Goal: Information Seeking & Learning: Learn about a topic

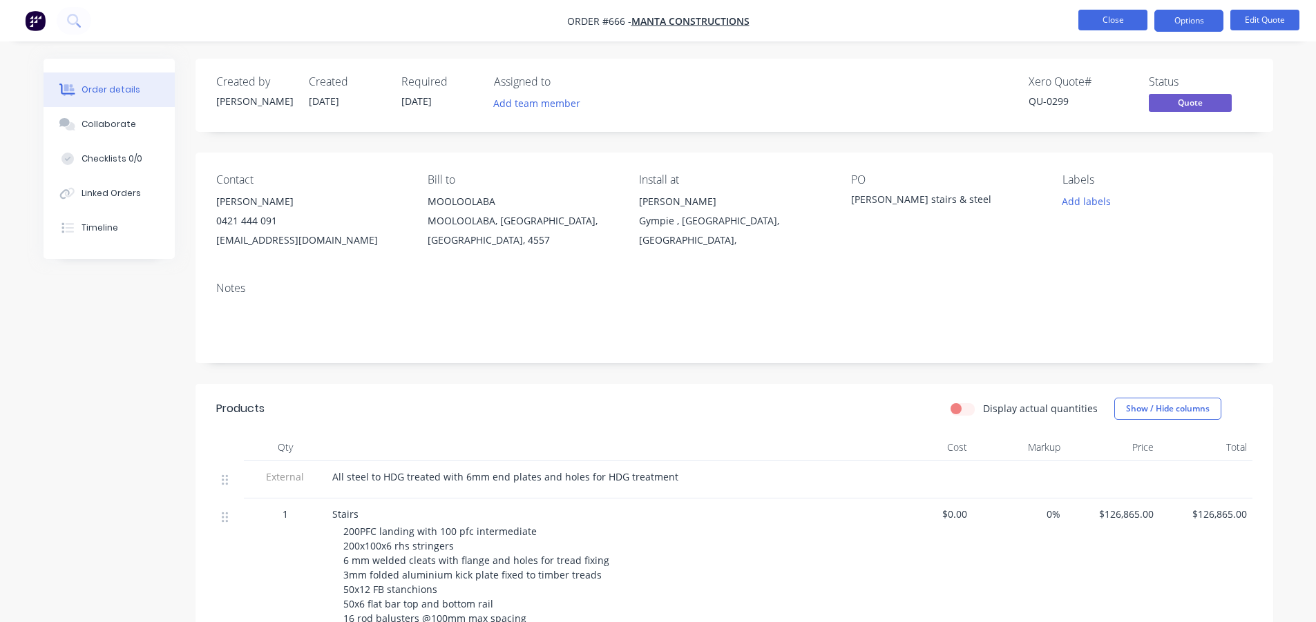
click at [1111, 12] on button "Close" at bounding box center [1112, 20] width 69 height 21
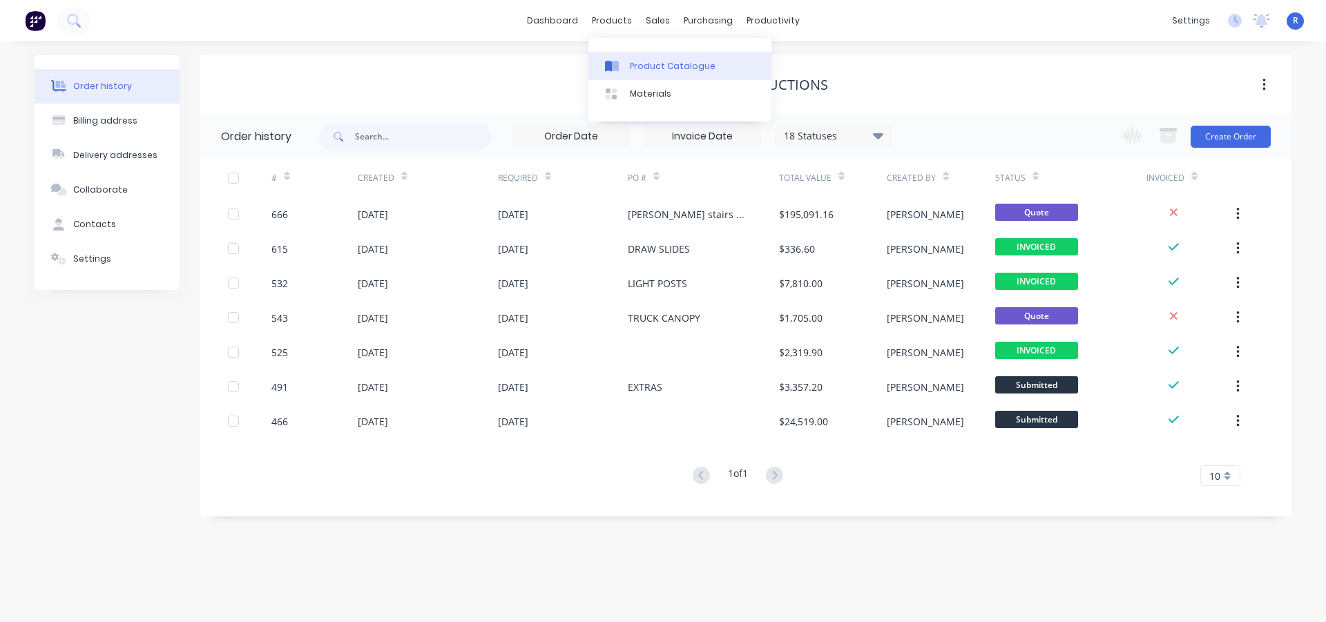
click at [635, 59] on link "Product Catalogue" at bounding box center [679, 66] width 183 height 28
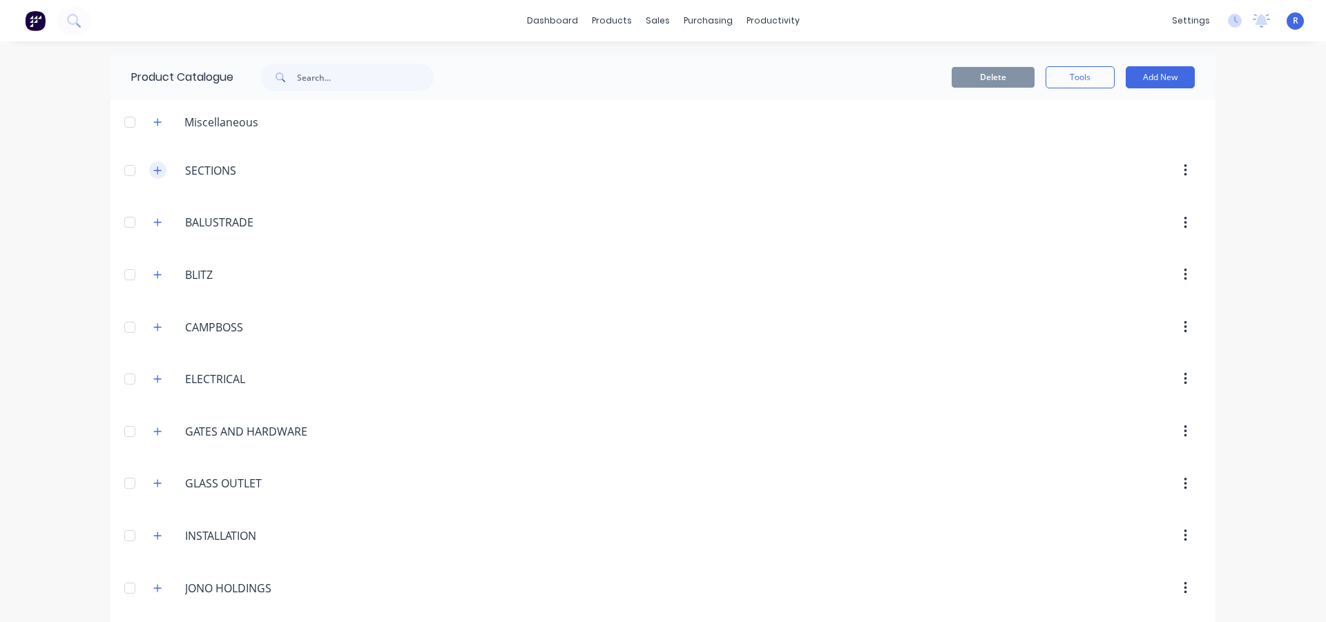
click at [156, 172] on icon "button" at bounding box center [157, 171] width 8 height 10
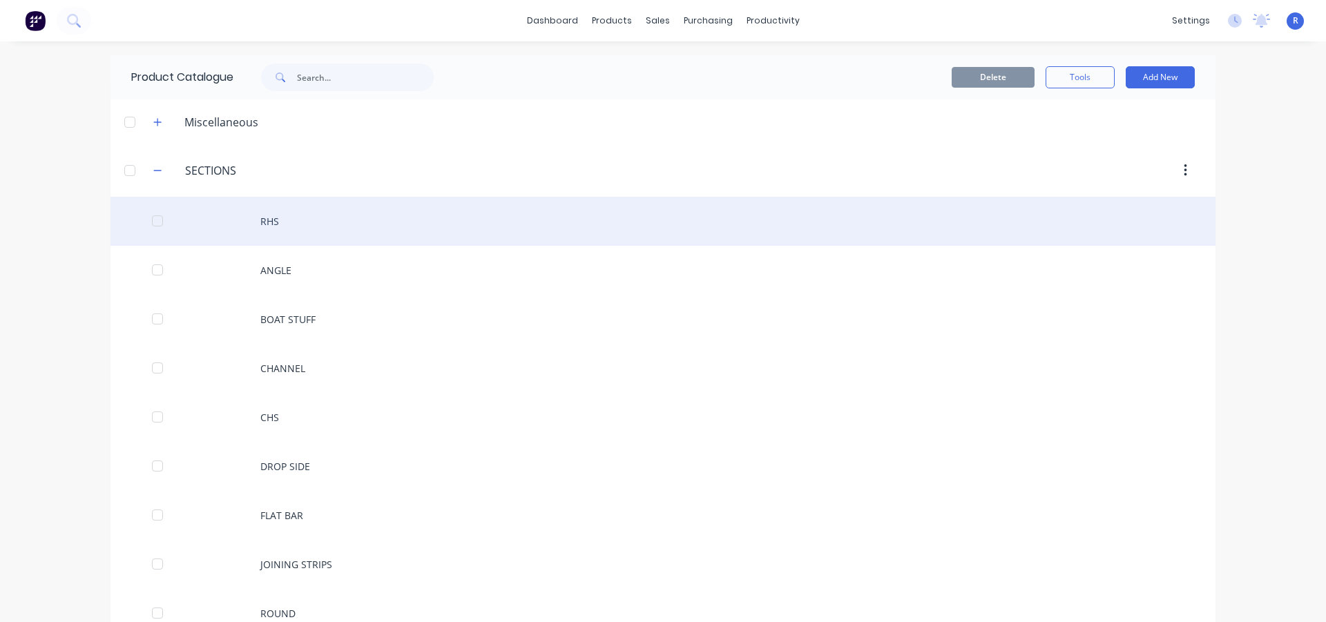
click at [324, 218] on div "RHS" at bounding box center [663, 221] width 1105 height 49
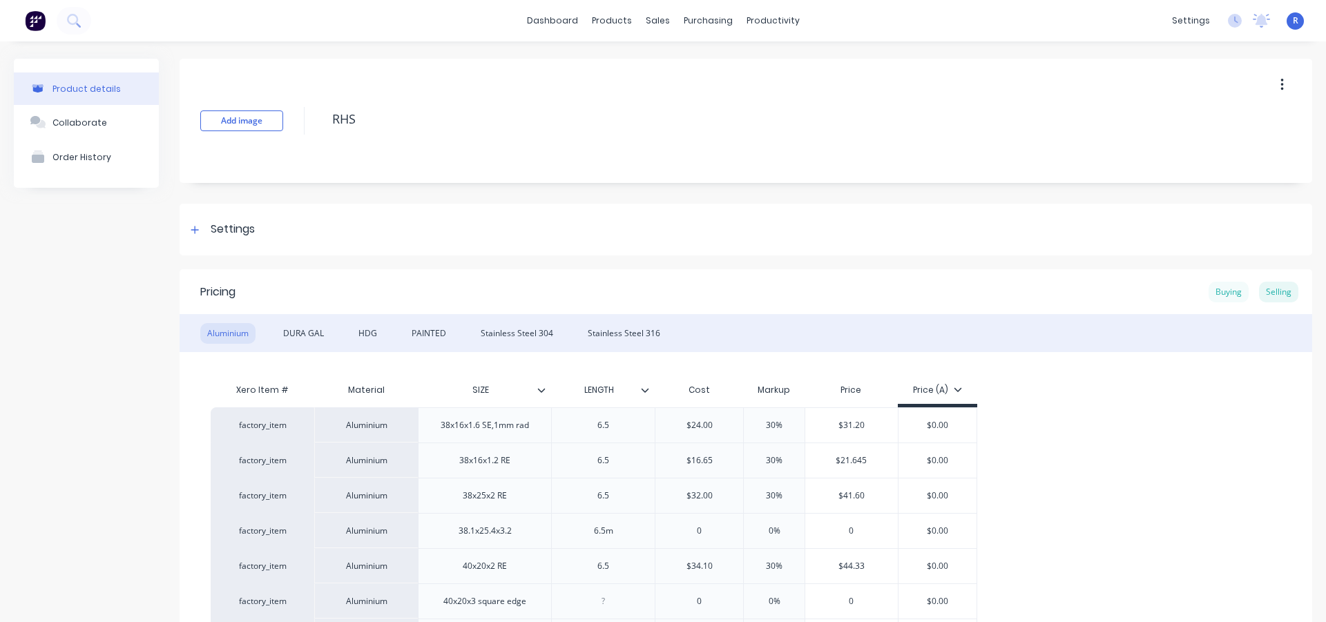
click at [1214, 296] on div "Buying" at bounding box center [1229, 292] width 40 height 21
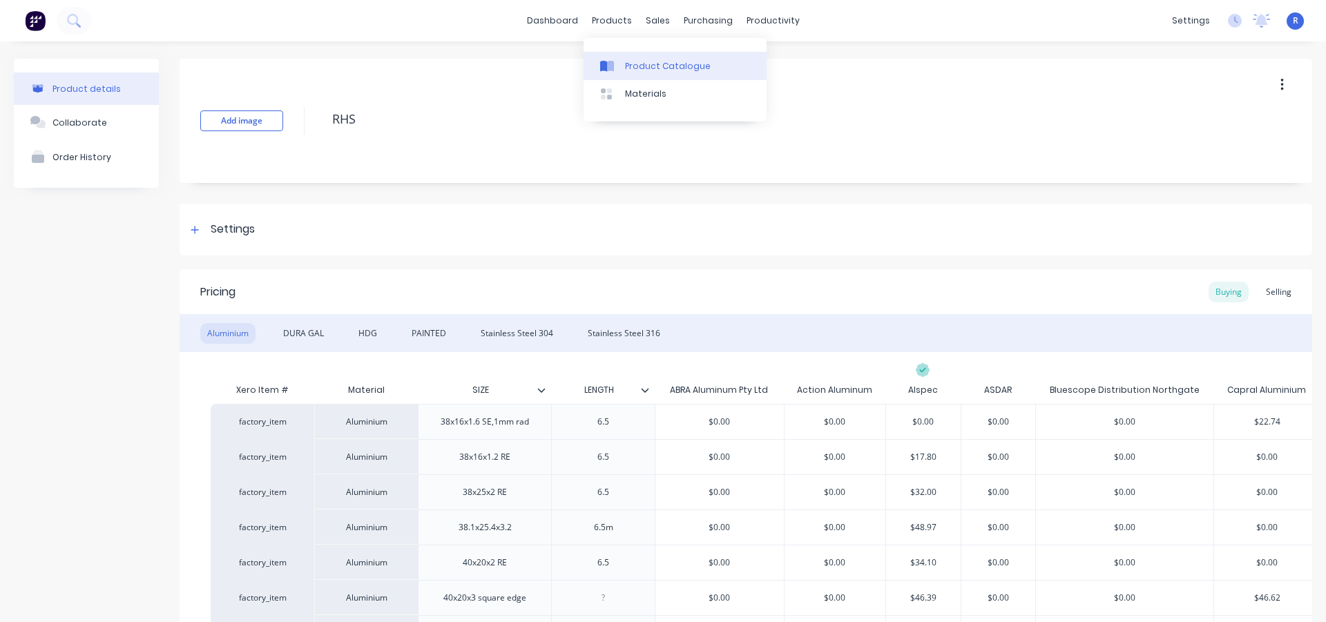
click at [635, 66] on div "Product Catalogue" at bounding box center [668, 66] width 86 height 12
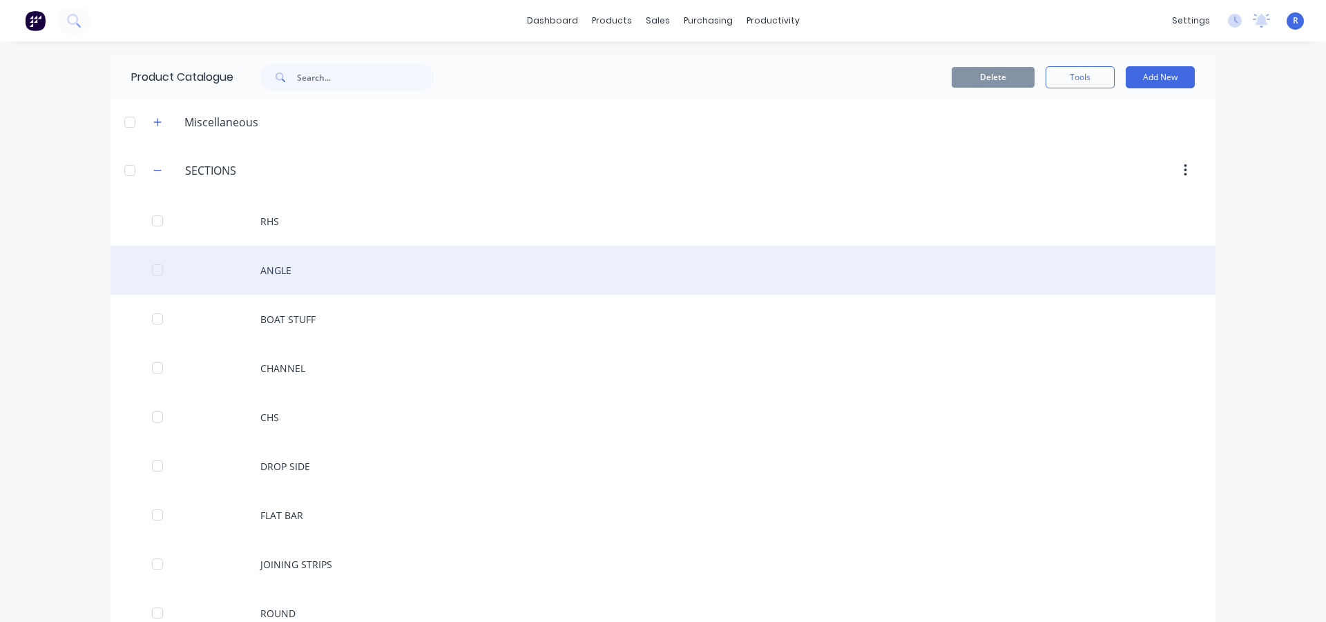
click at [296, 265] on div "ANGLE" at bounding box center [663, 270] width 1105 height 49
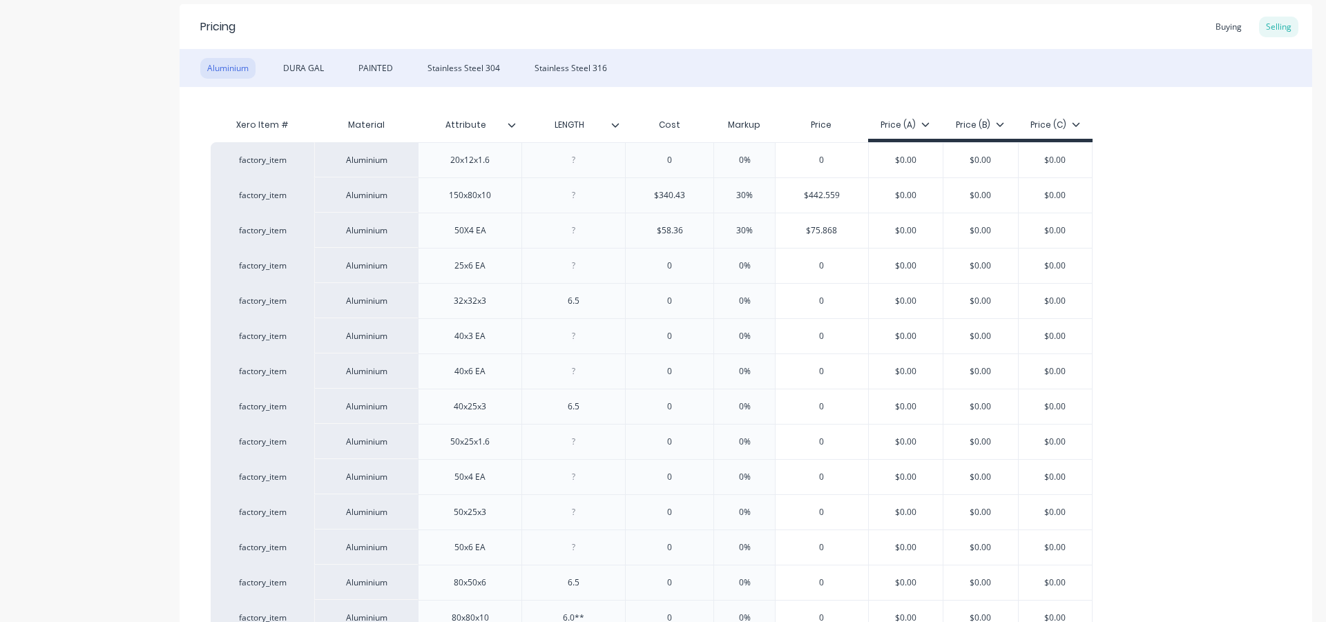
scroll to position [276, 0]
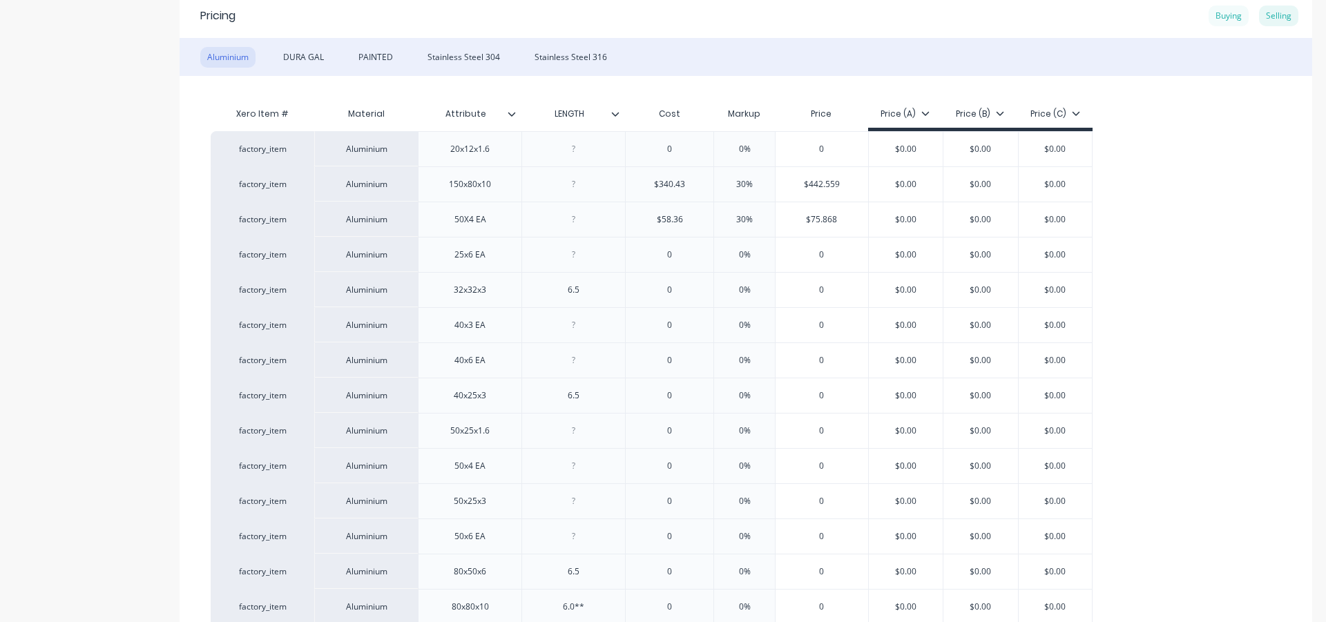
click at [1214, 12] on div "Buying" at bounding box center [1229, 16] width 40 height 21
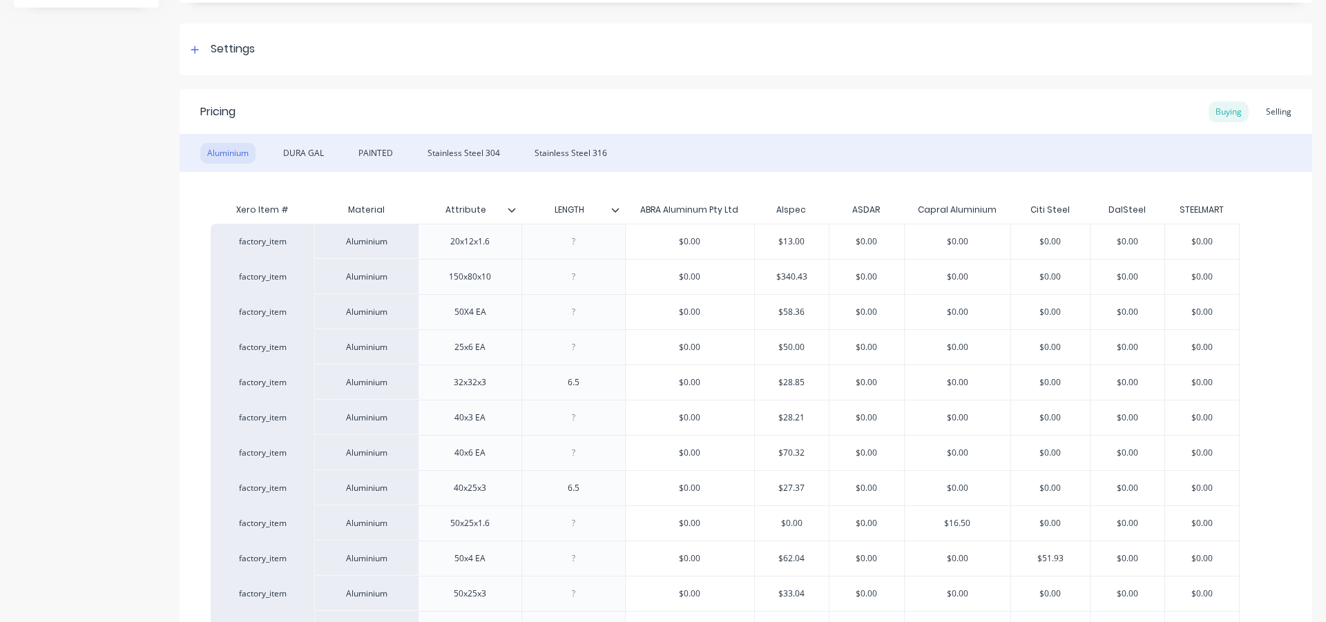
scroll to position [0, 0]
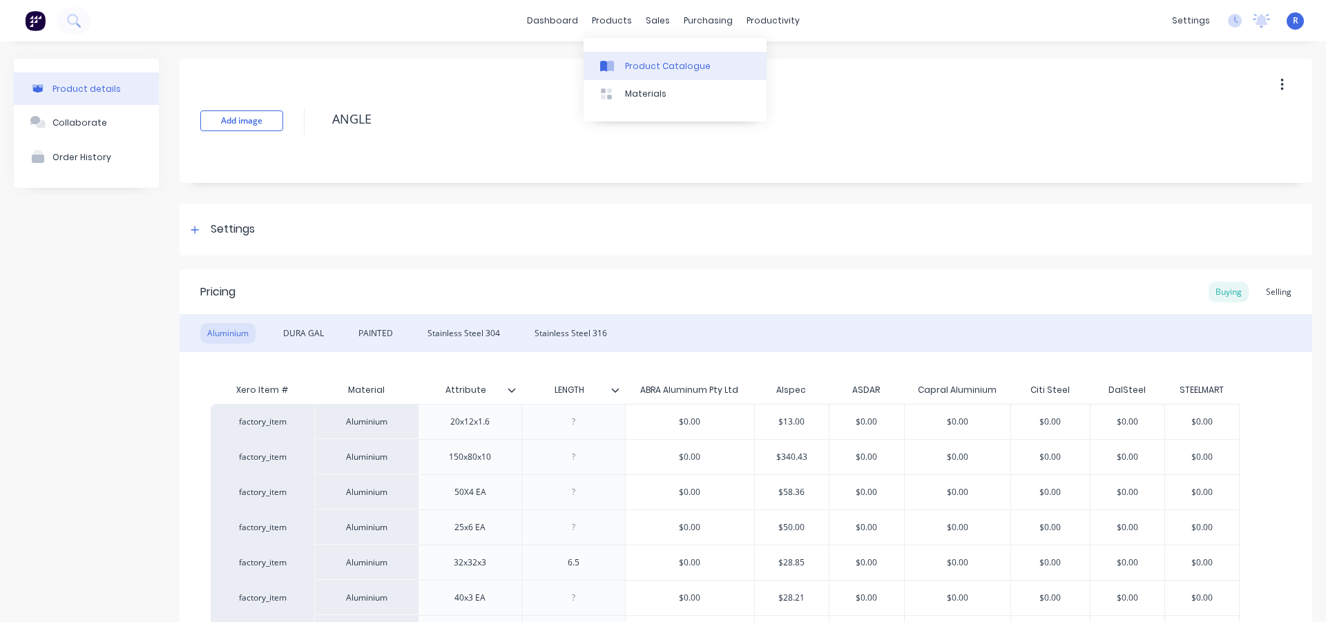
click at [638, 62] on div "Product Catalogue" at bounding box center [668, 66] width 86 height 12
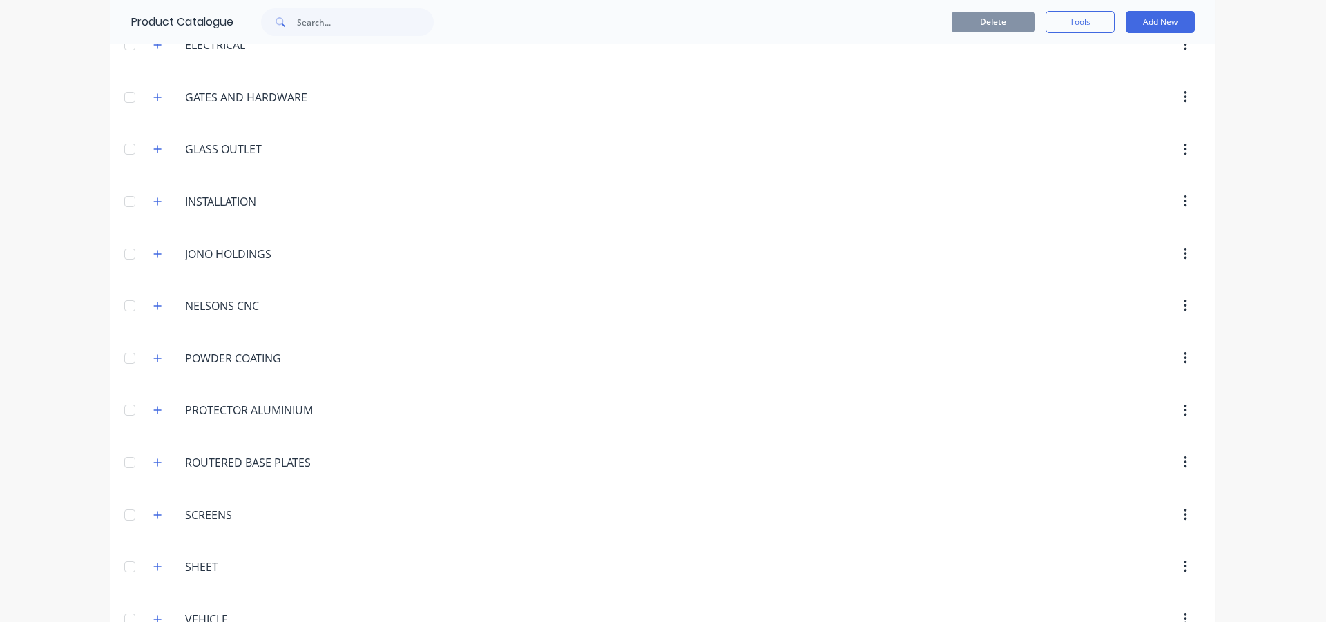
scroll to position [1355, 0]
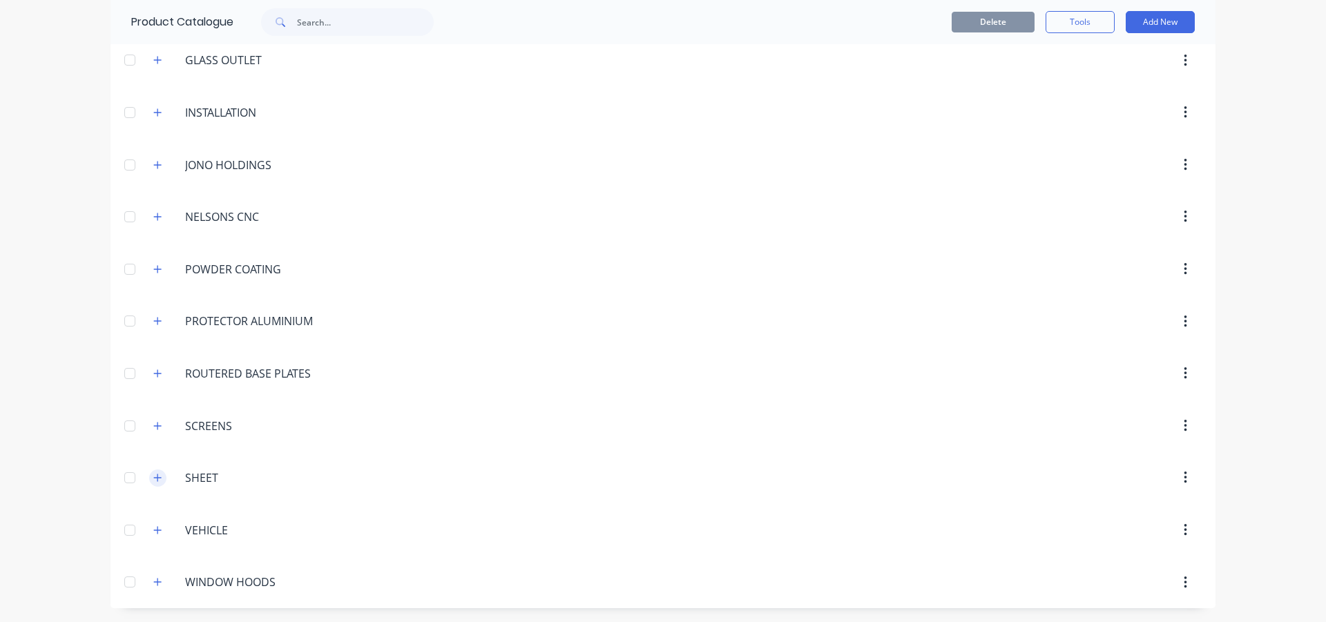
click at [154, 478] on icon "button" at bounding box center [158, 478] width 8 height 8
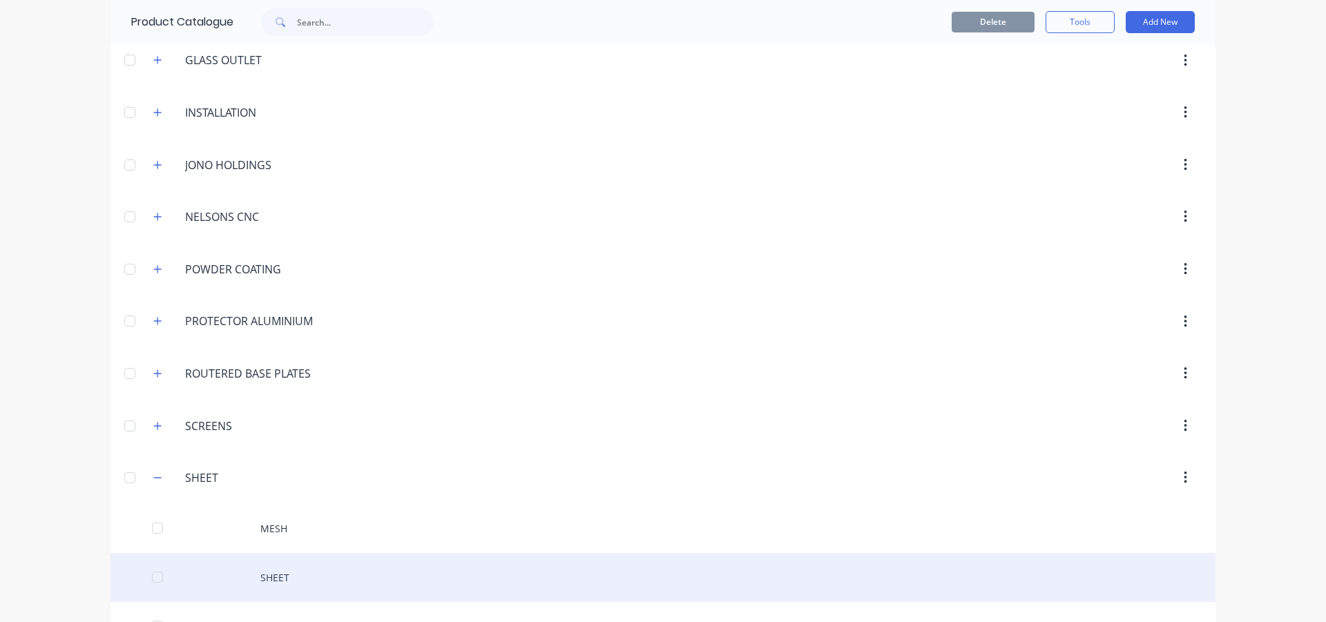
click at [318, 574] on div "SHEET" at bounding box center [663, 577] width 1105 height 49
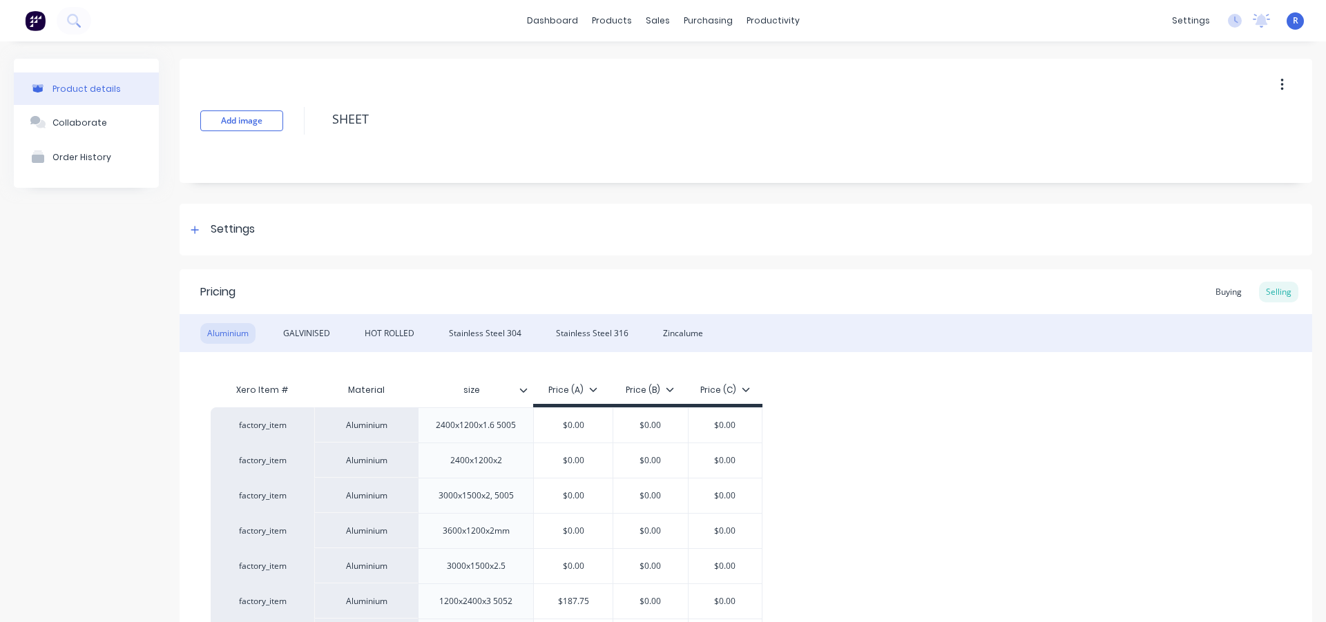
drag, startPoint x: 1210, startPoint y: 290, endPoint x: 1126, endPoint y: 303, distance: 85.3
click at [1210, 289] on div "Buying" at bounding box center [1229, 292] width 40 height 21
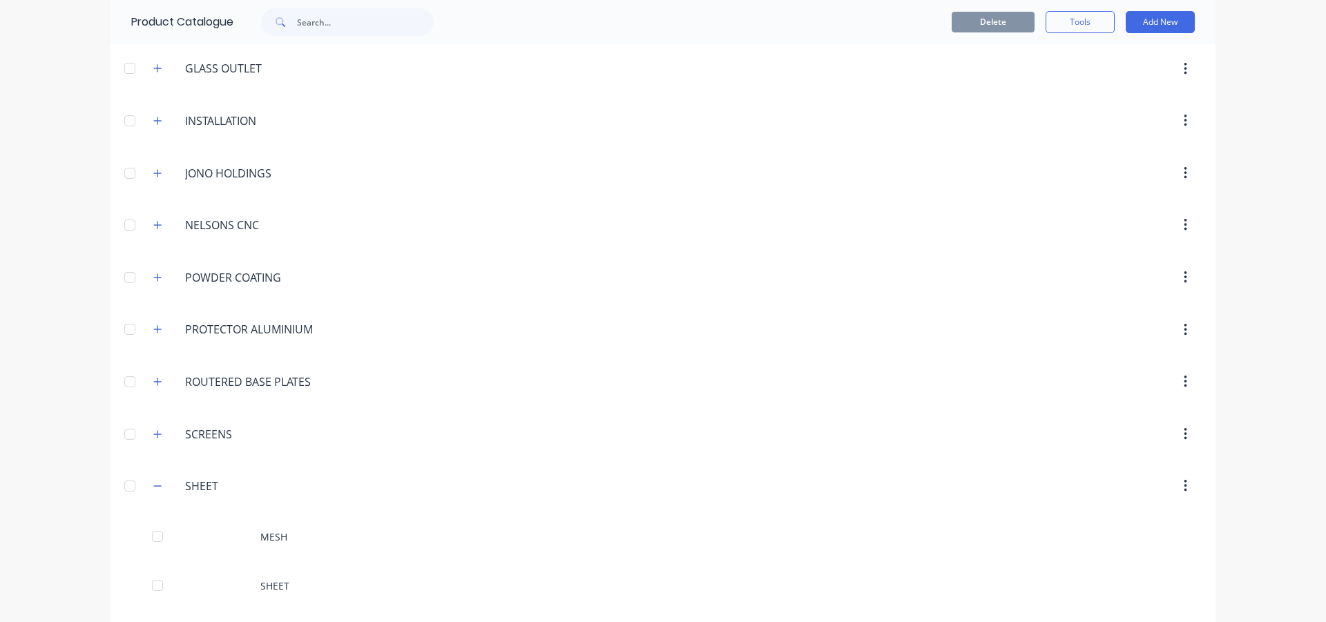
scroll to position [1551, 0]
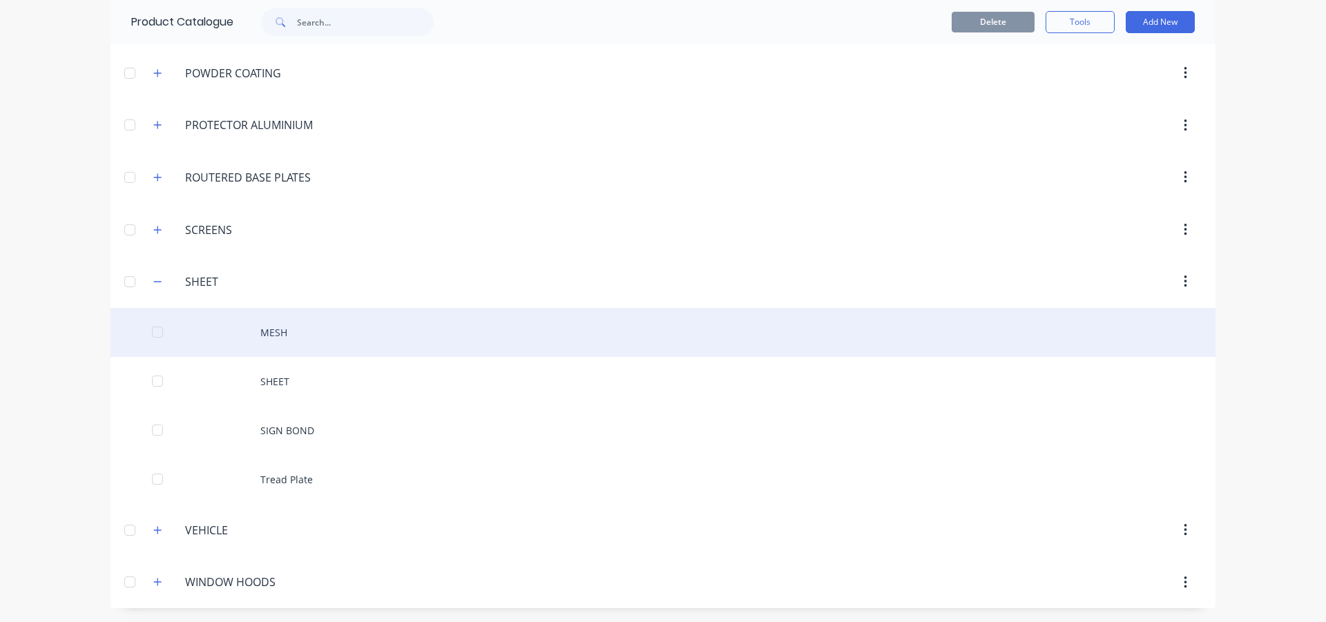
click at [284, 320] on div "MESH" at bounding box center [663, 332] width 1105 height 49
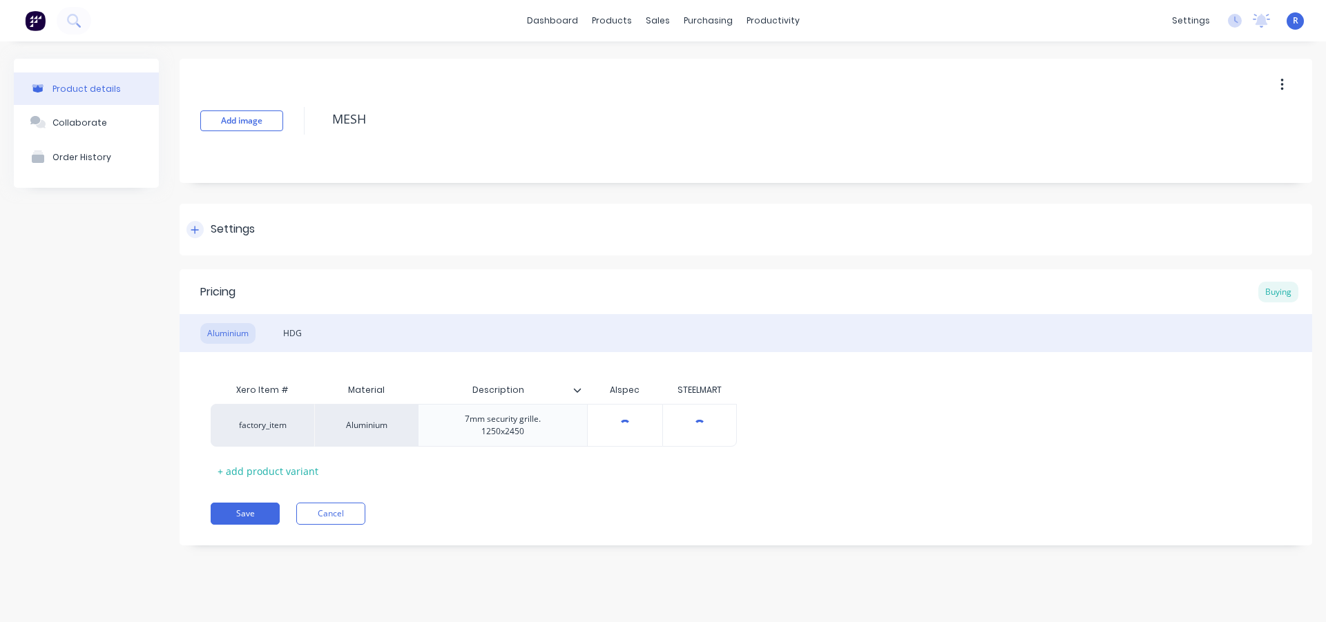
type textarea "x"
